Goal: Register for event/course

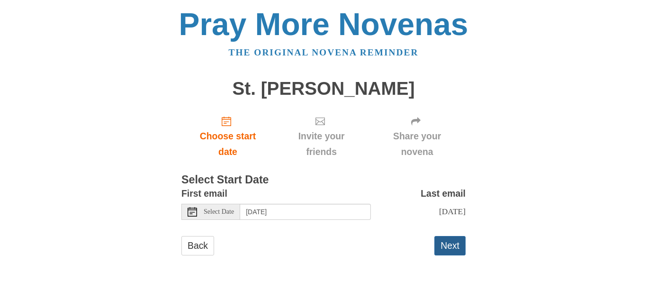
click at [452, 255] on button "Next" at bounding box center [449, 245] width 31 height 19
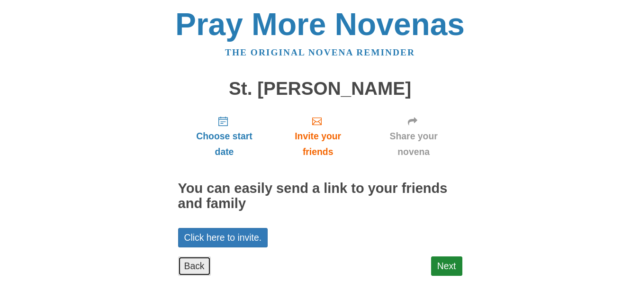
click at [190, 261] on link "Back" at bounding box center [194, 265] width 33 height 19
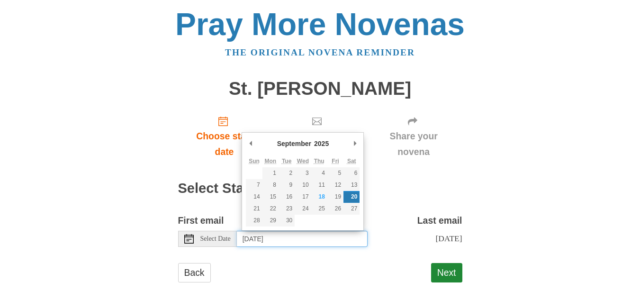
click at [322, 238] on input "Saturday, September 20th" at bounding box center [302, 239] width 131 height 16
type input "Friday, September 19th"
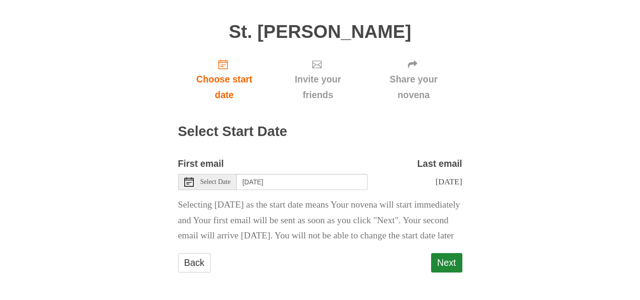
scroll to position [81, 0]
click at [443, 262] on button "Next" at bounding box center [446, 262] width 31 height 19
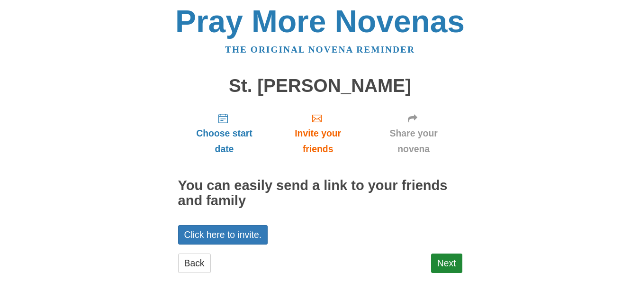
scroll to position [3, 0]
click at [440, 264] on link "Next" at bounding box center [446, 262] width 31 height 19
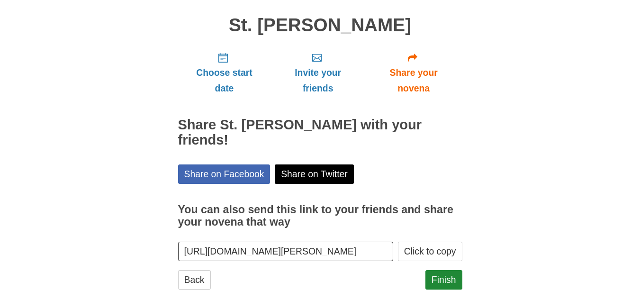
scroll to position [65, 0]
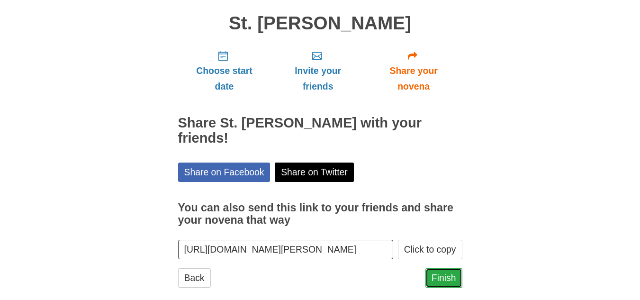
click at [441, 268] on link "Finish" at bounding box center [443, 277] width 37 height 19
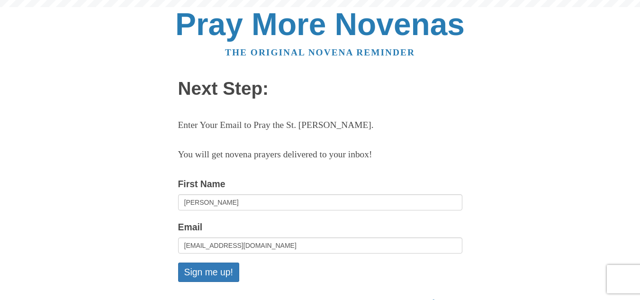
scroll to position [95, 0]
